Goal: Task Accomplishment & Management: Manage account settings

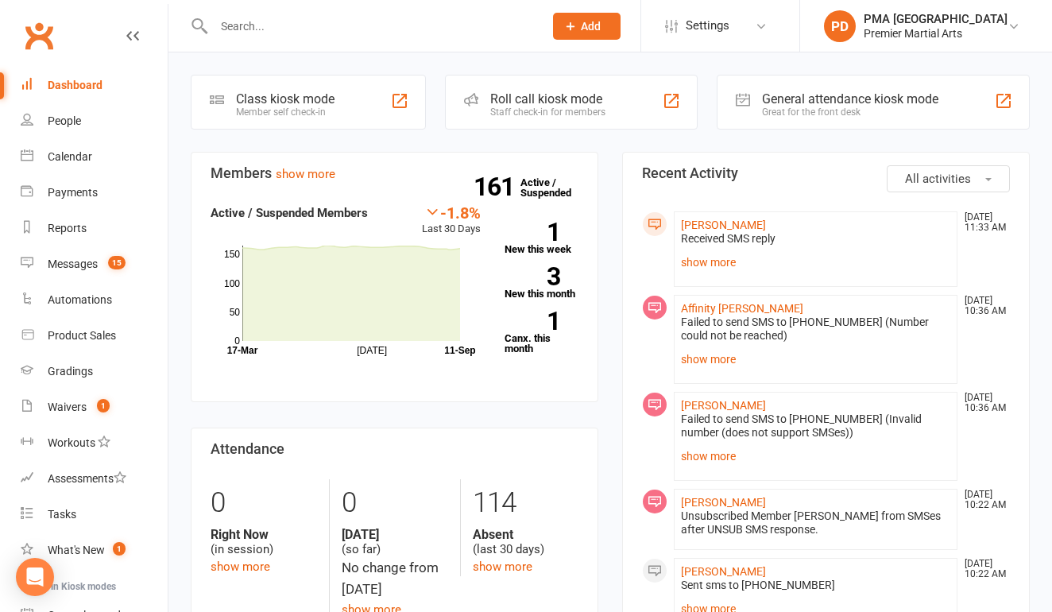
click at [324, 19] on input "text" at bounding box center [371, 26] width 324 height 22
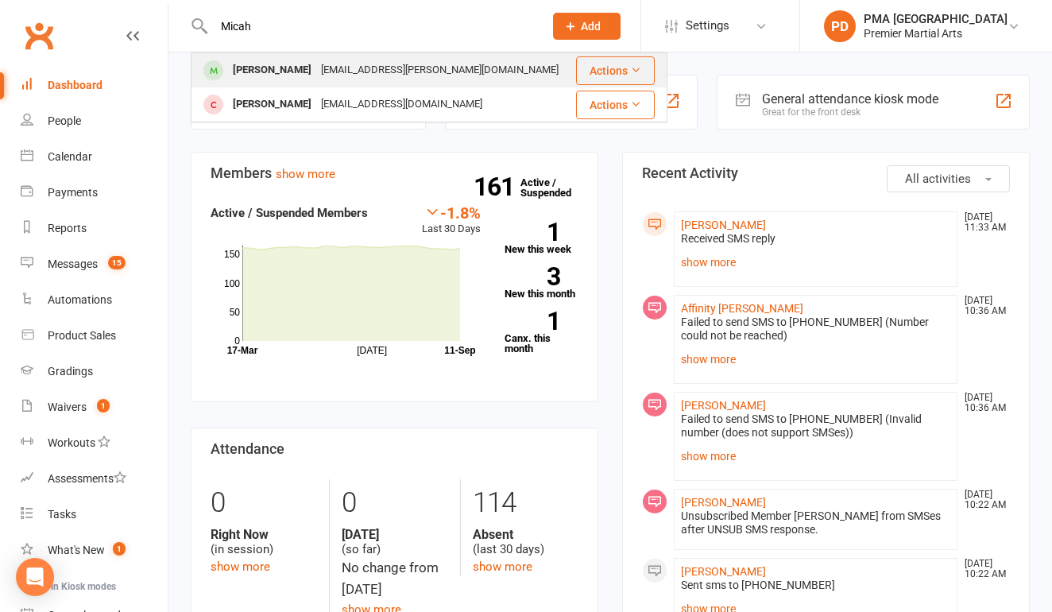
type input "Micah"
click at [327, 71] on div "[EMAIL_ADDRESS][PERSON_NAME][DOMAIN_NAME]" at bounding box center [439, 70] width 247 height 23
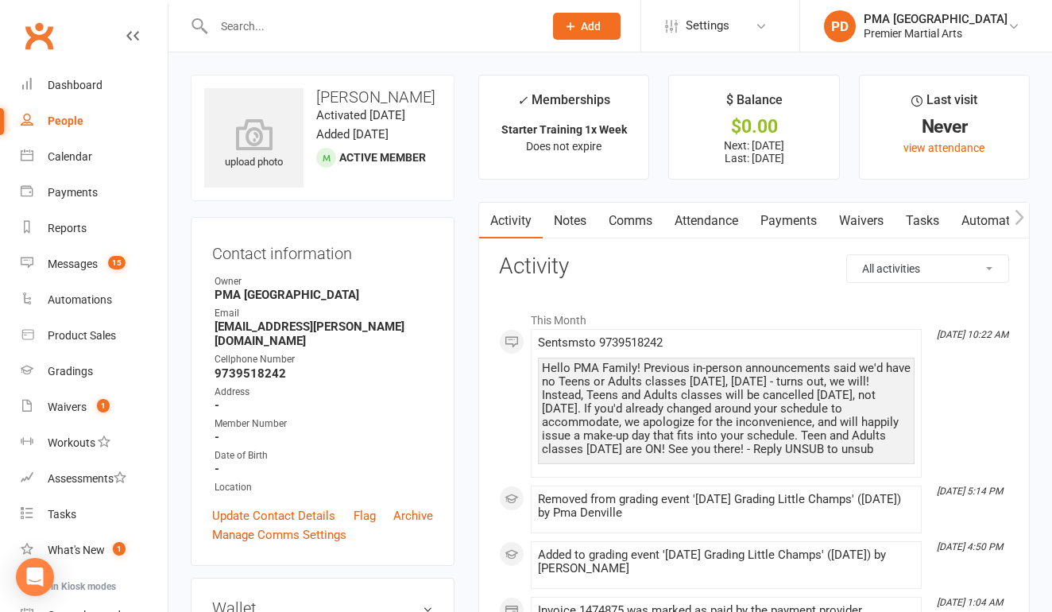
click at [396, 15] on input "text" at bounding box center [371, 26] width 324 height 22
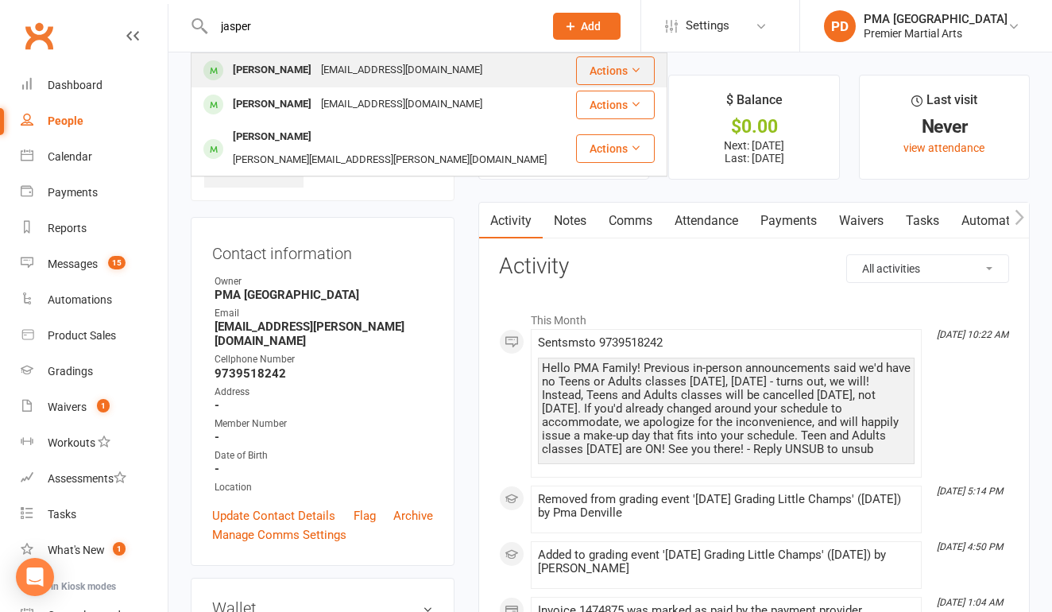
type input "jasper"
click at [316, 66] on div "[EMAIL_ADDRESS][DOMAIN_NAME]" at bounding box center [401, 70] width 171 height 23
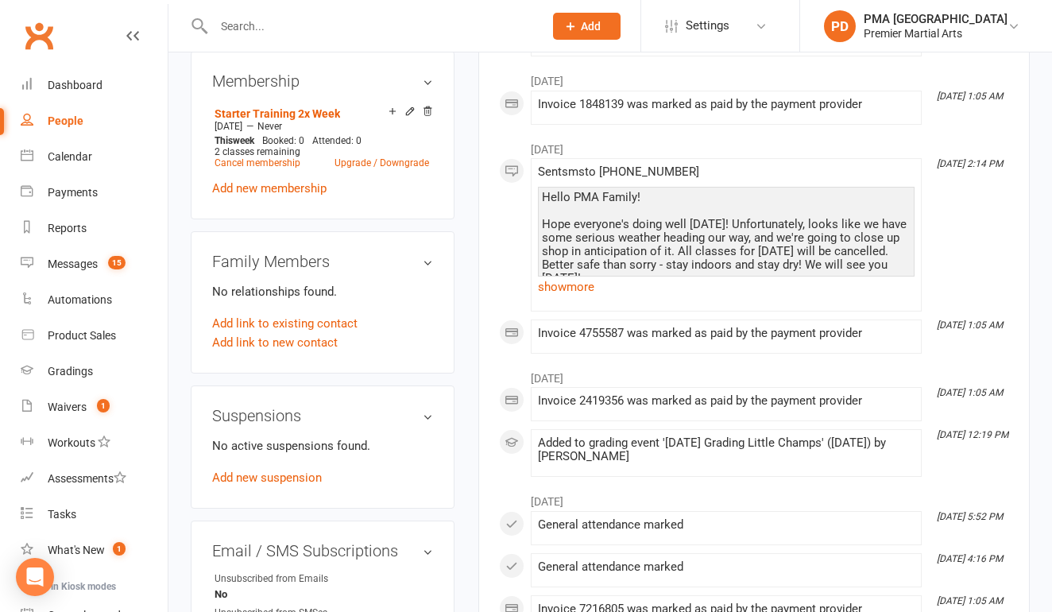
scroll to position [658, 0]
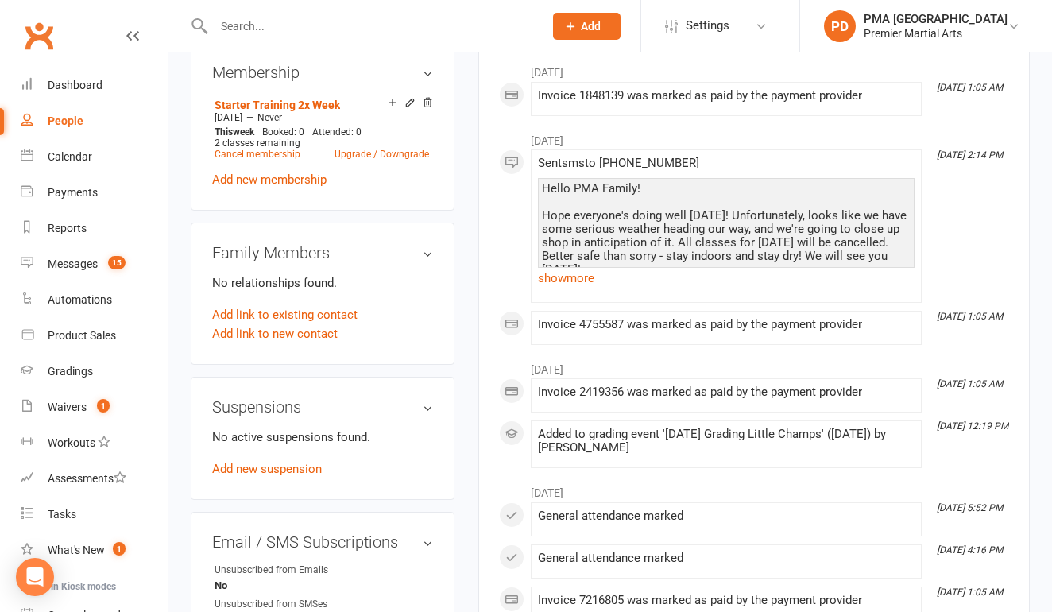
click at [428, 413] on h3 "Suspensions" at bounding box center [322, 406] width 221 height 17
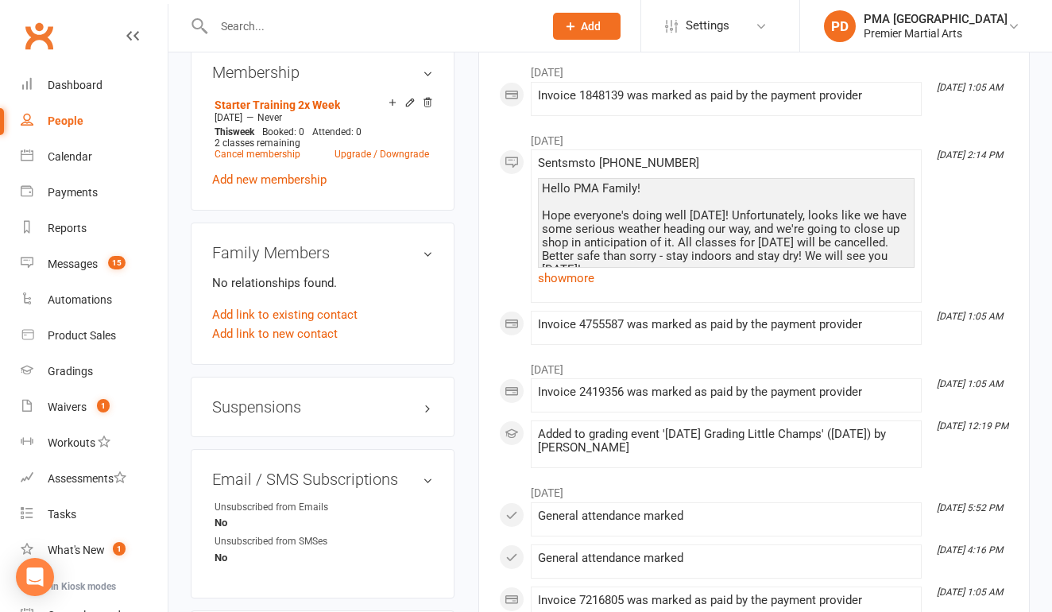
click at [428, 413] on h3 "Suspensions" at bounding box center [322, 406] width 221 height 17
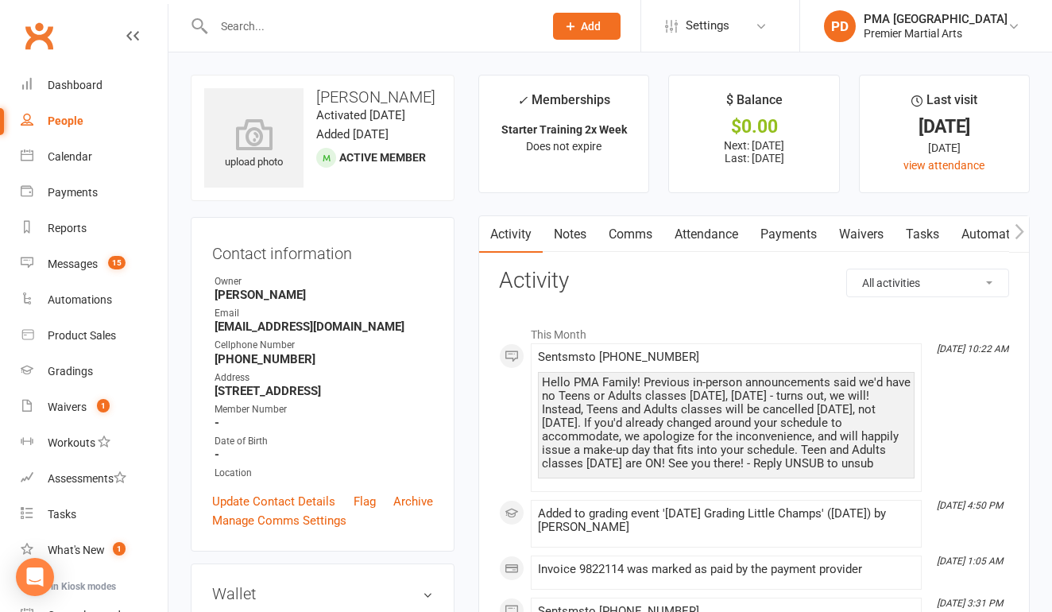
scroll to position [0, 0]
click at [803, 228] on link "Payments" at bounding box center [789, 234] width 79 height 37
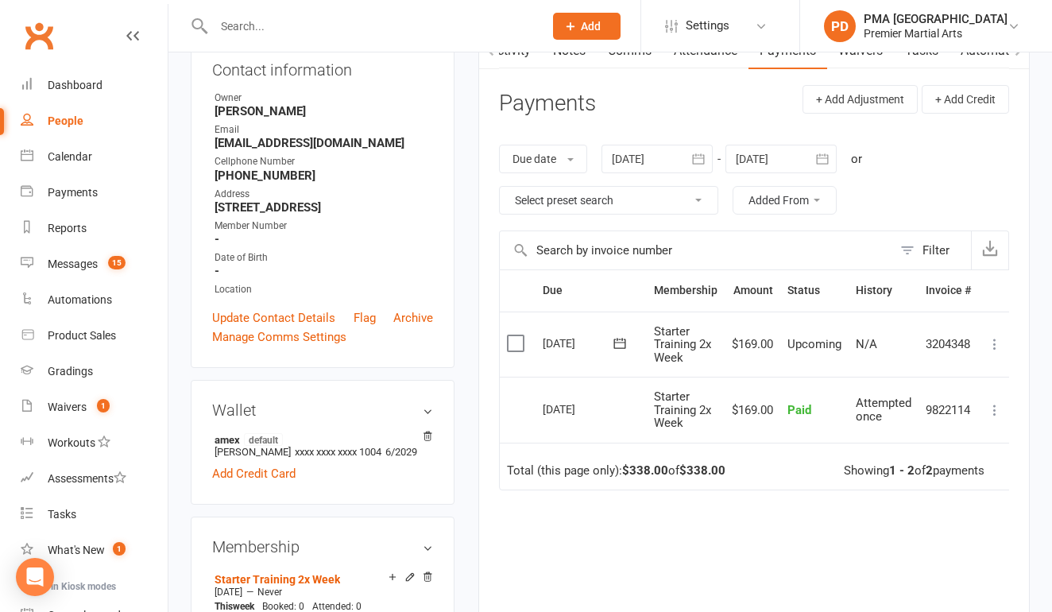
scroll to position [185, 0]
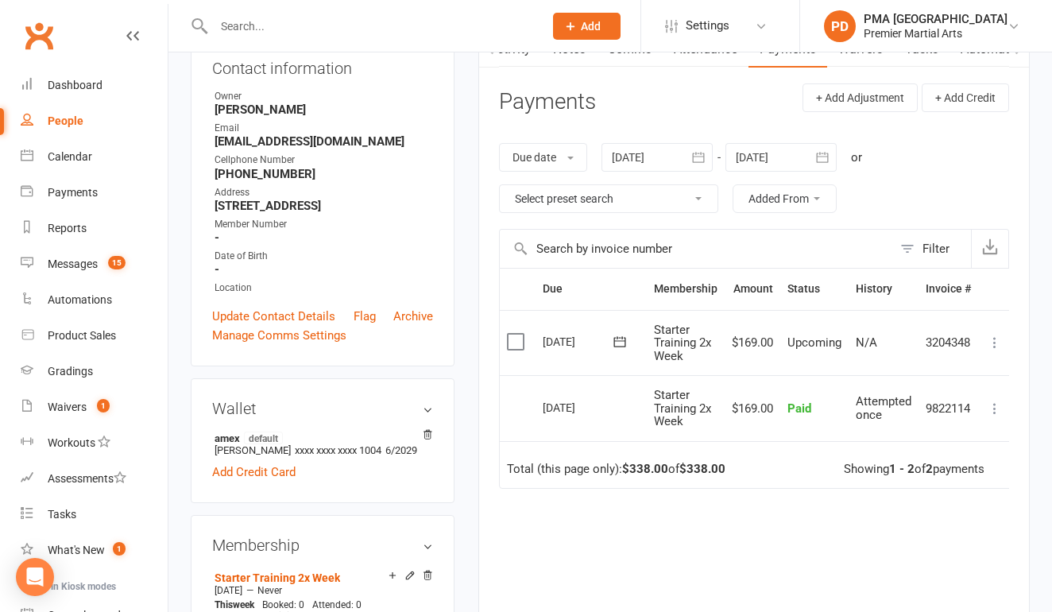
click at [707, 144] on button "button" at bounding box center [698, 157] width 29 height 29
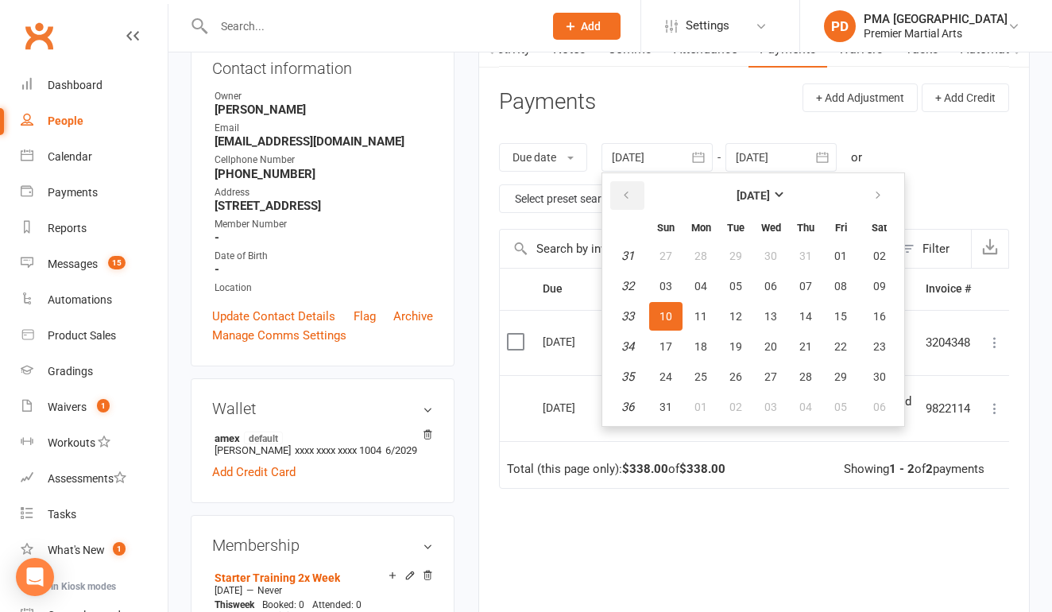
click at [637, 186] on button "button" at bounding box center [627, 195] width 34 height 29
click at [670, 257] on span "01" at bounding box center [666, 256] width 13 height 13
type input "[DATE]"
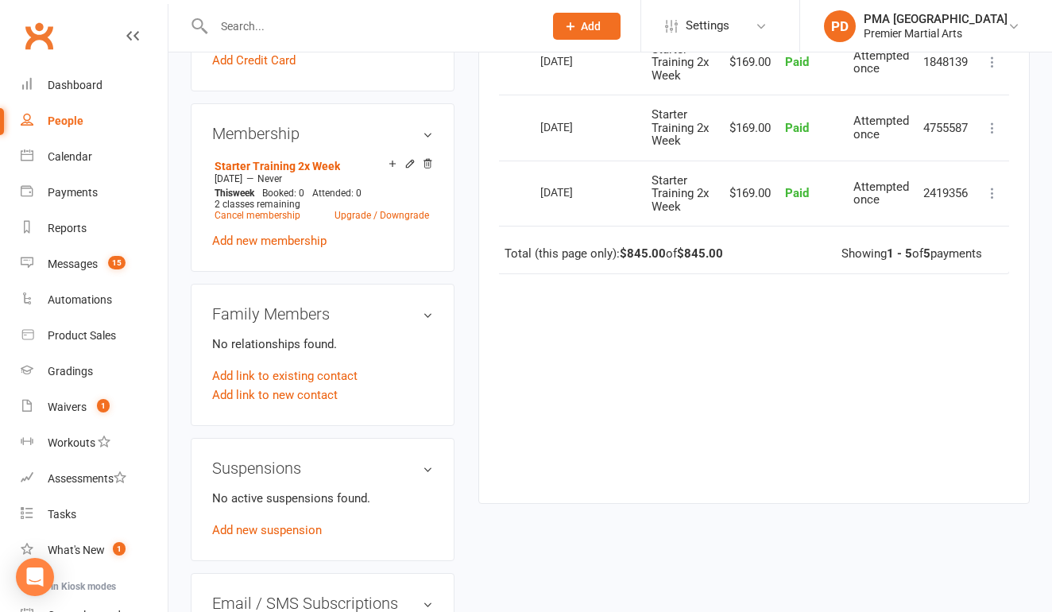
scroll to position [616, 0]
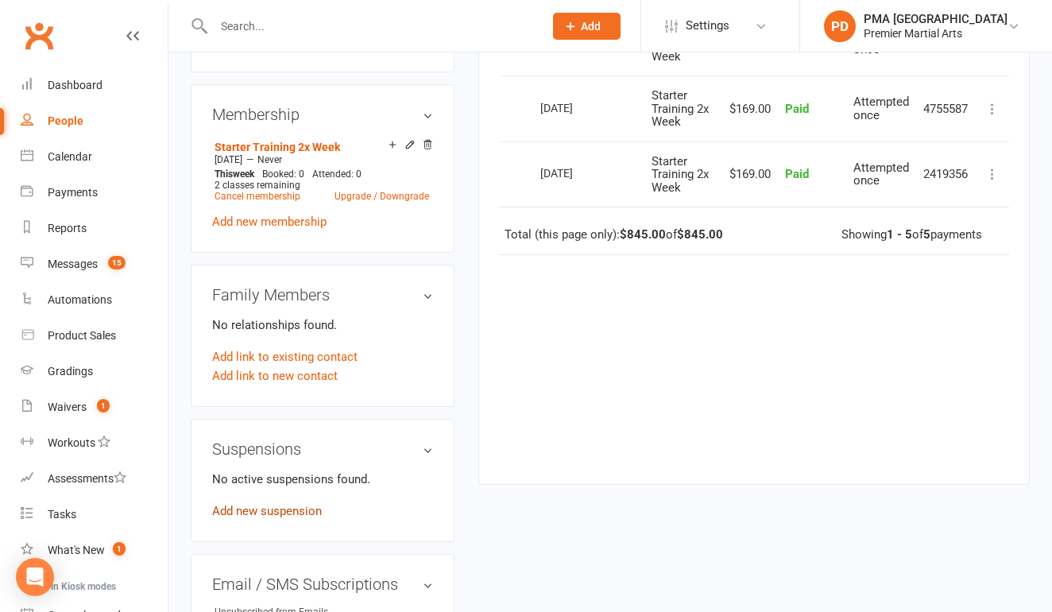
click at [254, 517] on link "Add new suspension" at bounding box center [267, 511] width 110 height 14
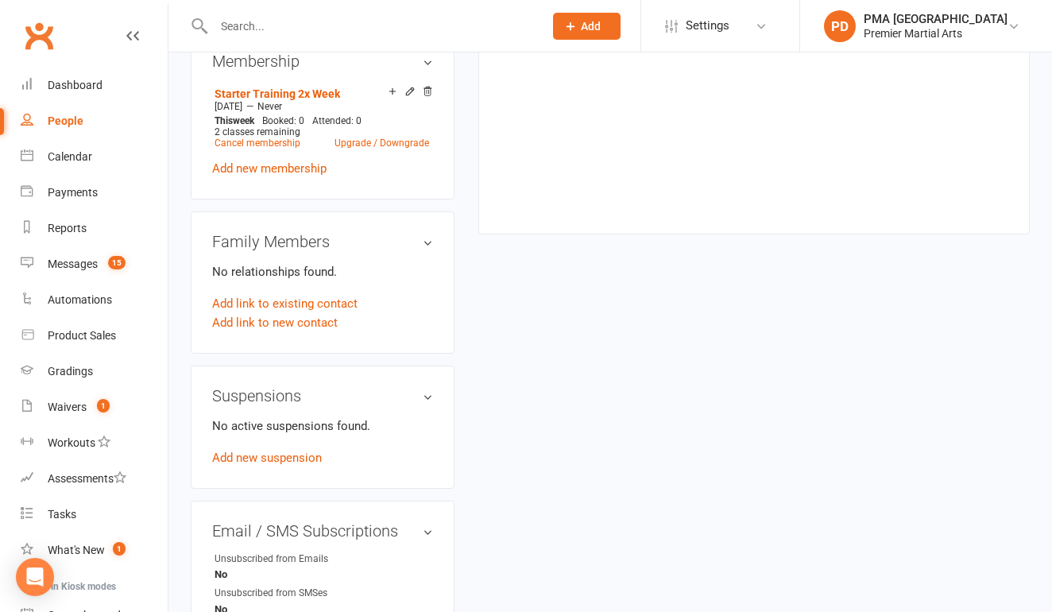
scroll to position [671, 0]
click at [266, 454] on link "Add new suspension" at bounding box center [267, 456] width 110 height 14
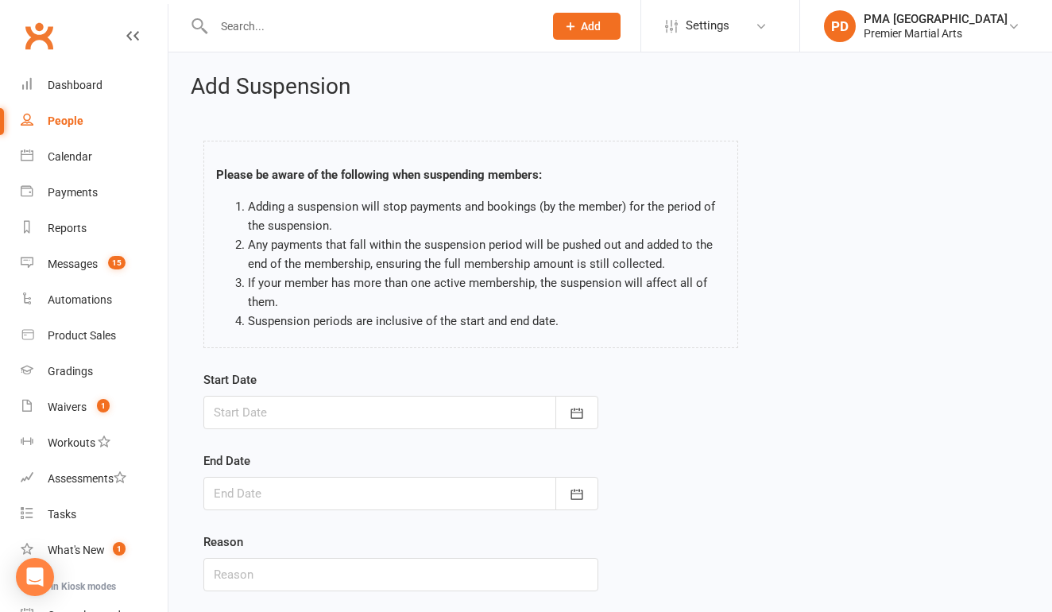
click at [358, 420] on div at bounding box center [400, 412] width 395 height 33
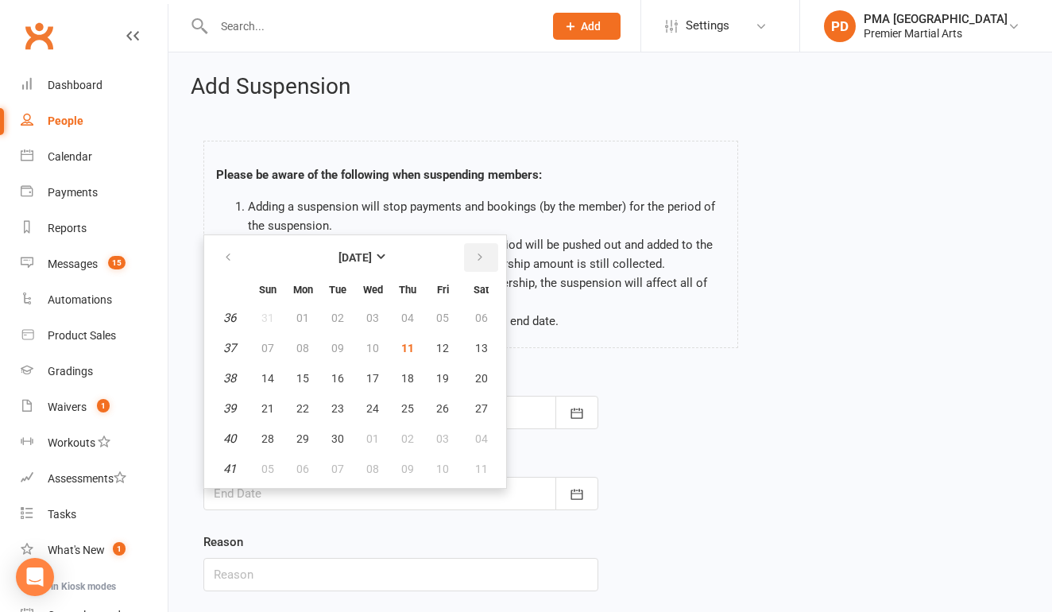
click at [487, 255] on button "button" at bounding box center [481, 257] width 34 height 29
click at [278, 348] on button "05" at bounding box center [267, 348] width 33 height 29
type input "[DATE]"
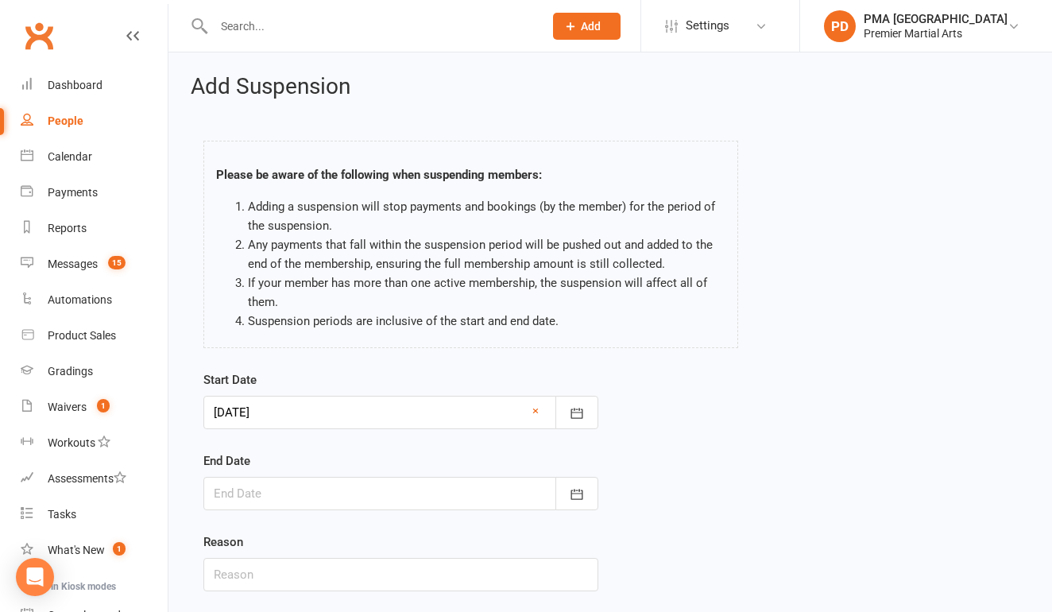
click at [482, 503] on div at bounding box center [400, 493] width 395 height 33
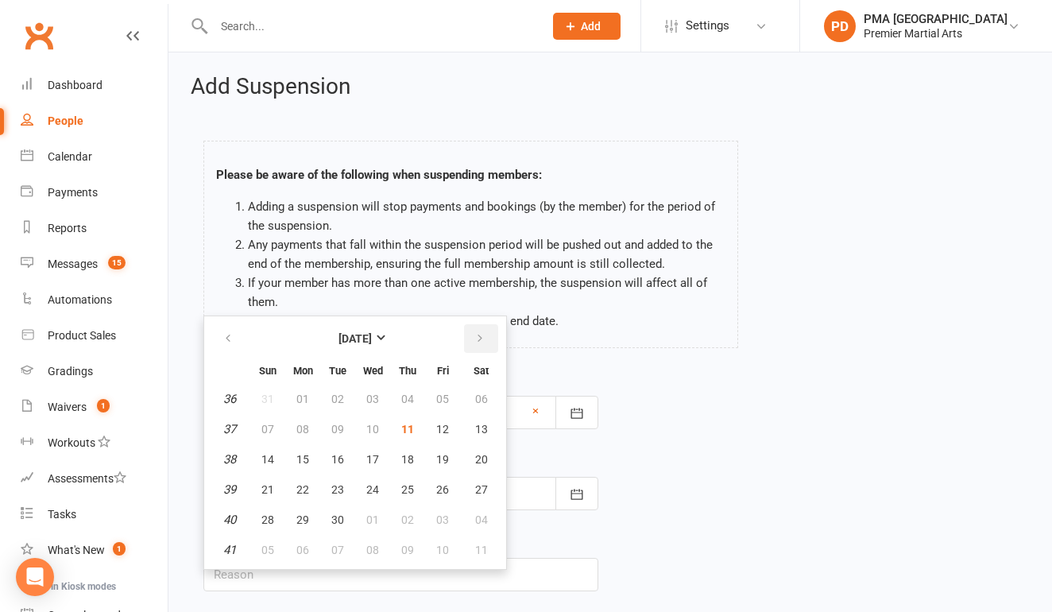
click at [479, 338] on icon "button" at bounding box center [480, 338] width 11 height 13
click at [480, 337] on icon "button" at bounding box center [480, 338] width 11 height 13
click at [482, 401] on span "06" at bounding box center [481, 399] width 13 height 13
type input "[DATE]"
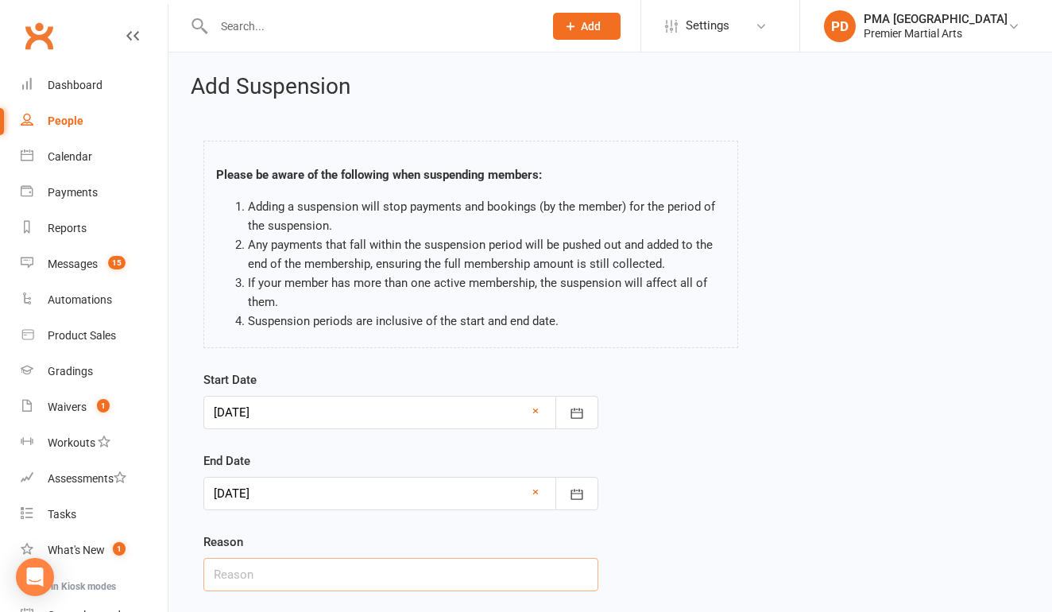
click at [332, 562] on input "text" at bounding box center [400, 574] width 395 height 33
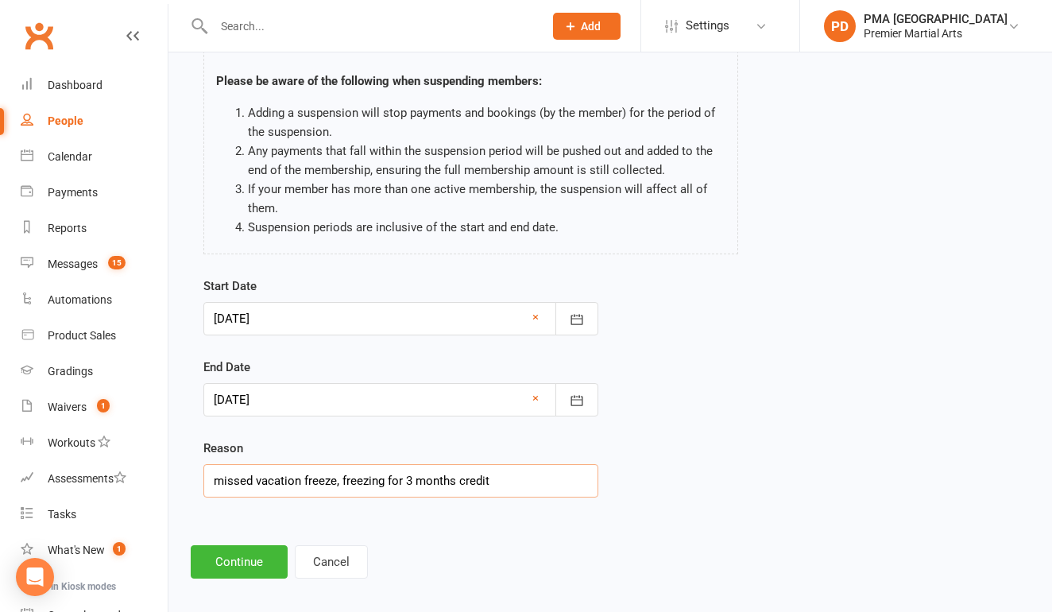
scroll to position [103, 0]
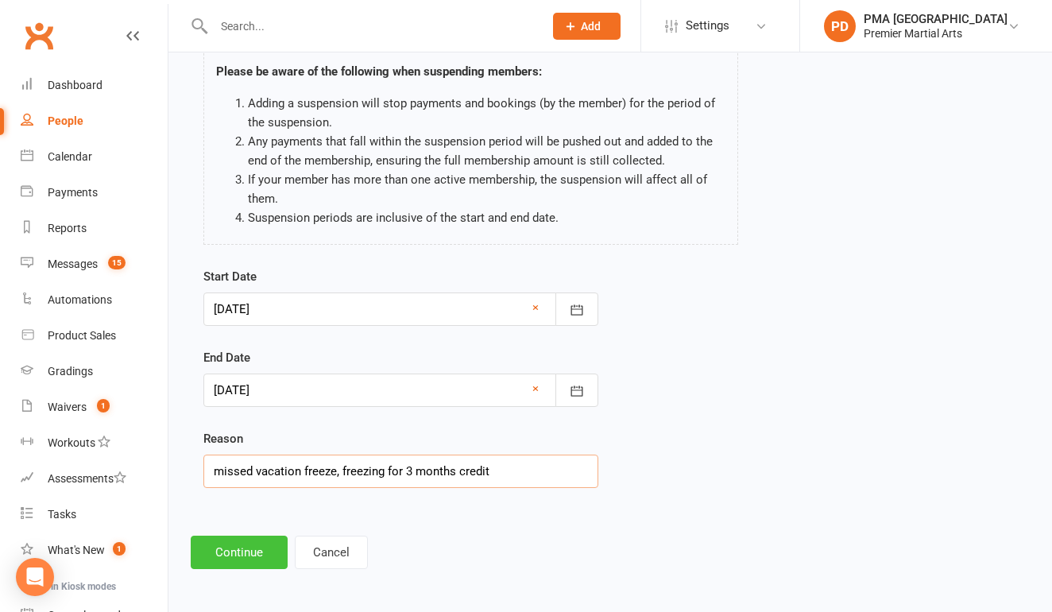
type input "missed vacation freeze, freezing for 3 months credit"
click at [227, 556] on button "Continue" at bounding box center [239, 552] width 97 height 33
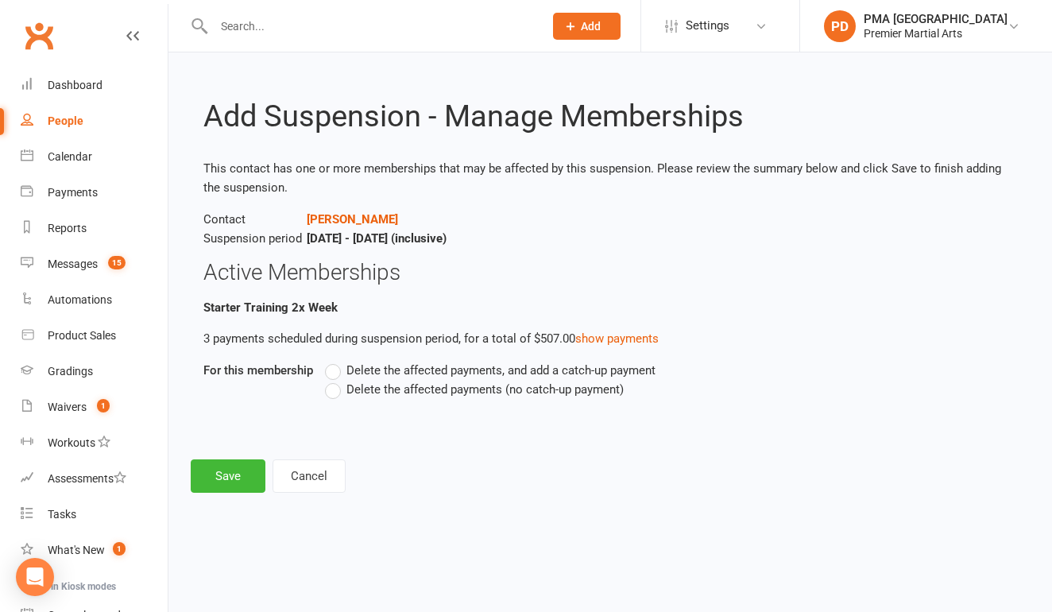
scroll to position [0, 0]
click at [335, 396] on label "Delete the affected payments (no catch-up payment)" at bounding box center [474, 389] width 299 height 19
click at [335, 380] on input "Delete the affected payments (no catch-up payment)" at bounding box center [330, 380] width 10 height 0
click at [236, 472] on button "Save" at bounding box center [228, 475] width 75 height 33
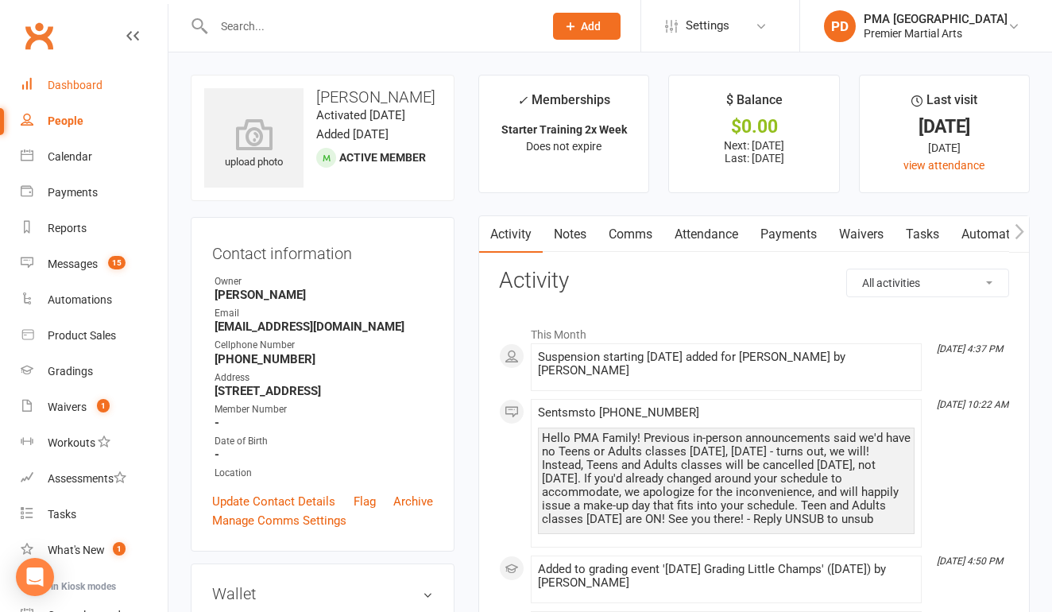
click at [76, 78] on link "Dashboard" at bounding box center [94, 86] width 147 height 36
